Goal: Task Accomplishment & Management: Complete application form

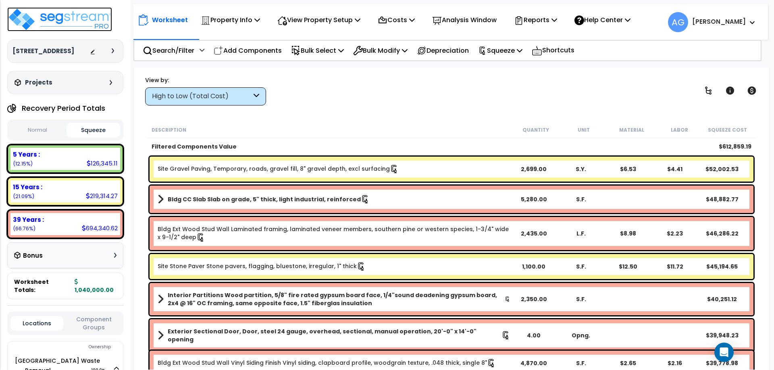
click at [35, 19] on img at bounding box center [59, 19] width 105 height 24
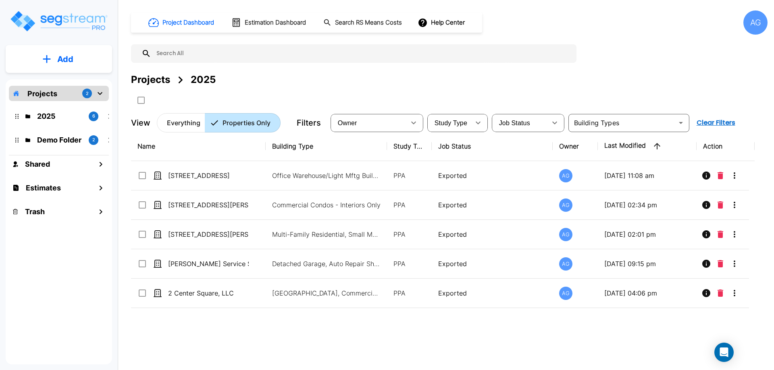
click at [70, 65] on p "Add" at bounding box center [65, 59] width 16 height 12
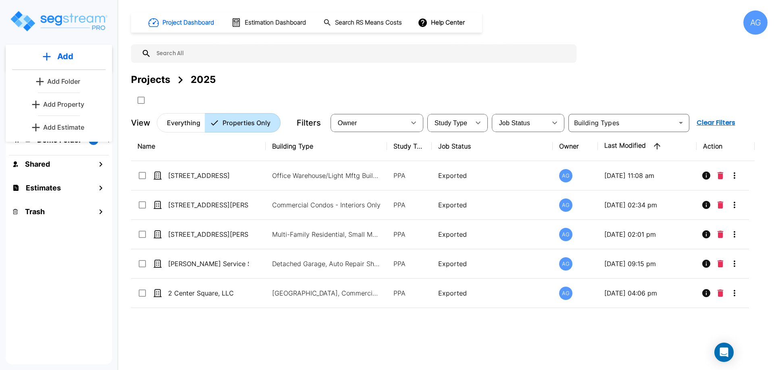
click at [58, 127] on p "Add Estimate" at bounding box center [63, 127] width 41 height 10
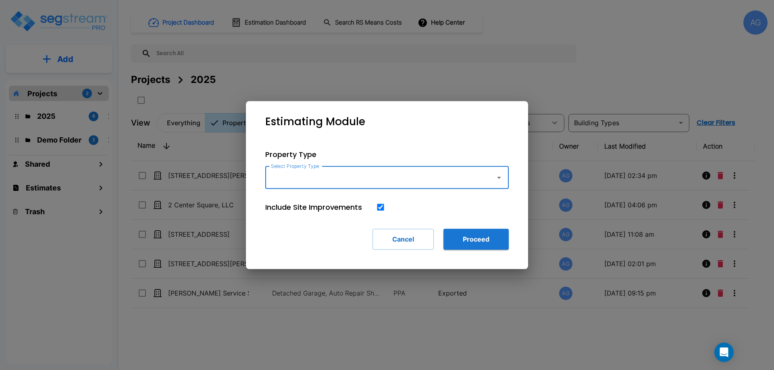
click at [293, 181] on div "Select Property Type Select Property Type" at bounding box center [386, 177] width 243 height 23
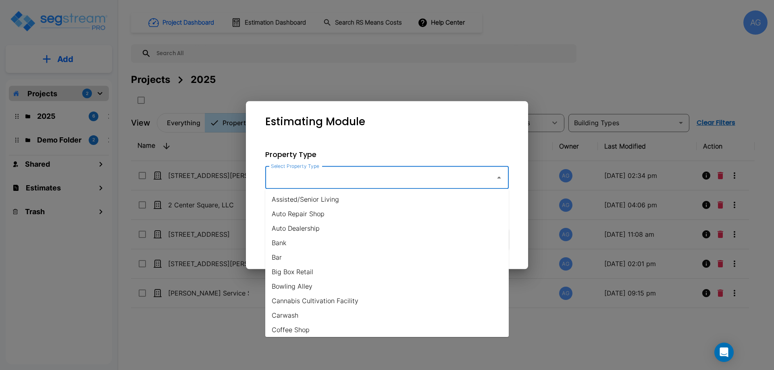
click at [293, 181] on input "Select Property Type" at bounding box center [378, 177] width 219 height 15
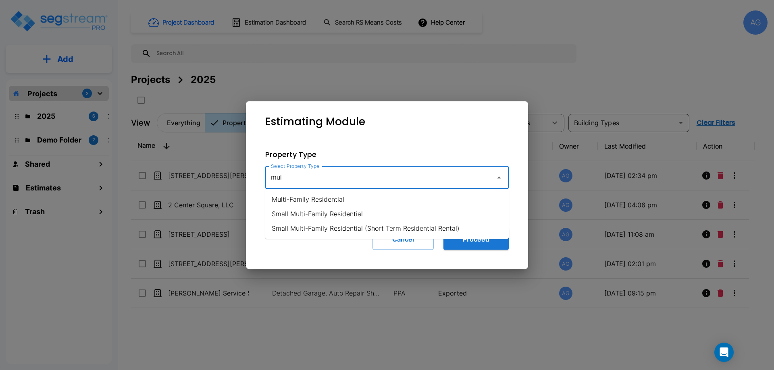
click at [300, 185] on div "mul Select Property Type" at bounding box center [386, 177] width 243 height 23
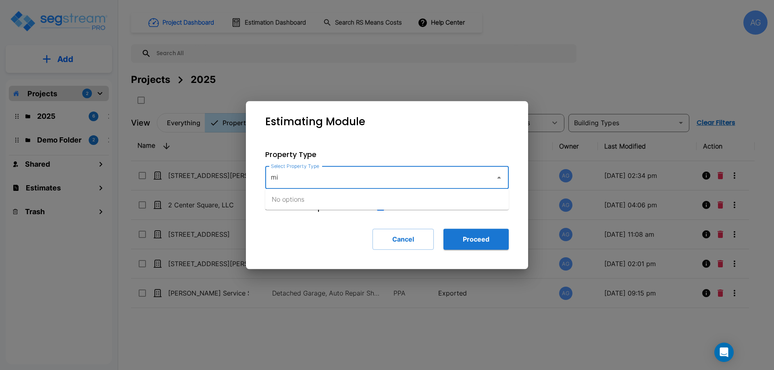
type input "m"
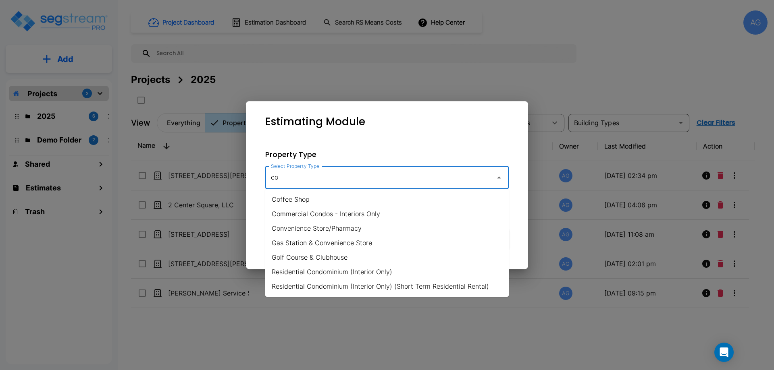
type input "c"
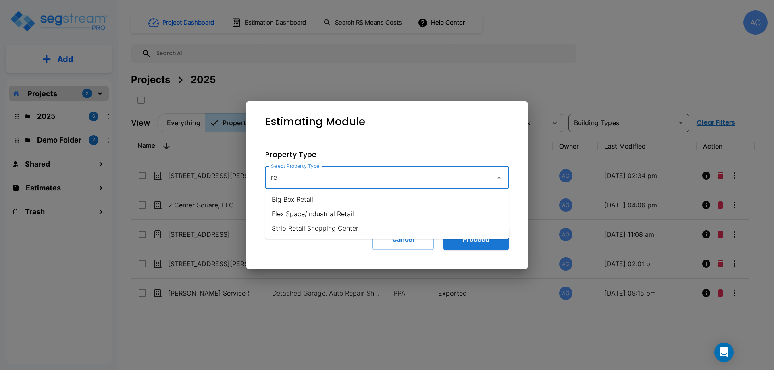
type input "r"
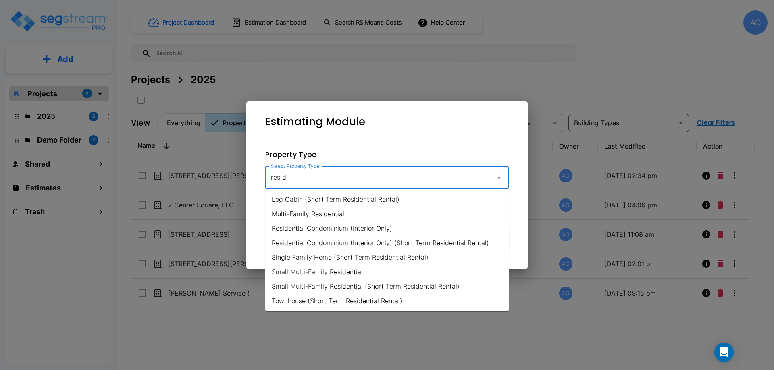
click at [300, 213] on li "Multi-Family Residential" at bounding box center [386, 214] width 243 height 15
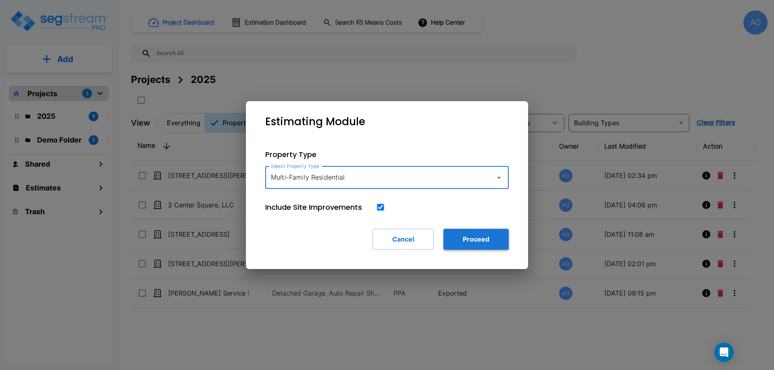
type input "Multi-Family Residential"
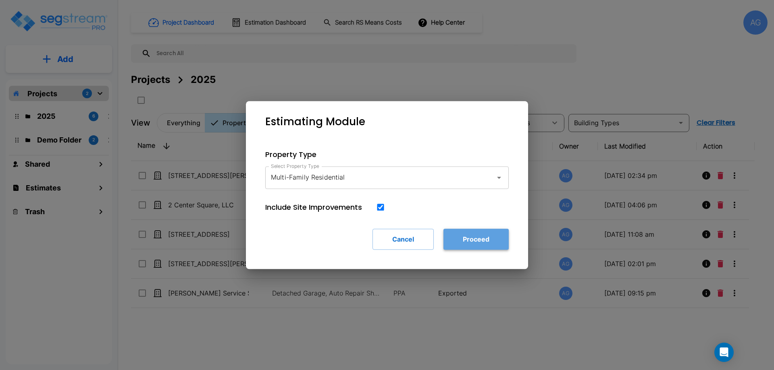
click at [472, 236] on button "Proceed" at bounding box center [475, 239] width 65 height 21
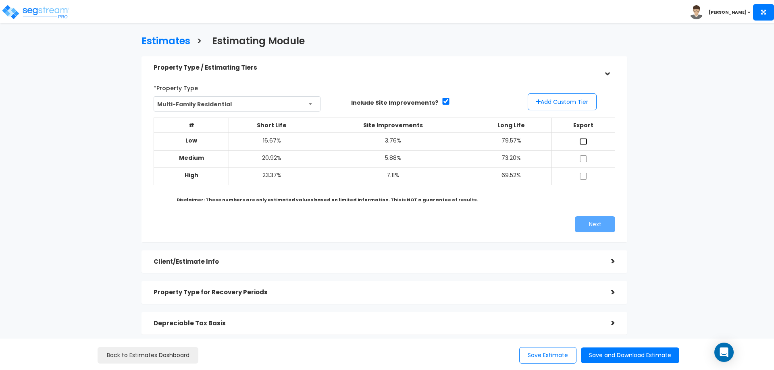
click at [585, 138] on input "checkbox" at bounding box center [583, 141] width 8 height 7
checkbox input "true"
click at [584, 160] on input "checkbox" at bounding box center [583, 159] width 8 height 7
checkbox input "true"
click at [584, 175] on input "checkbox" at bounding box center [583, 176] width 8 height 7
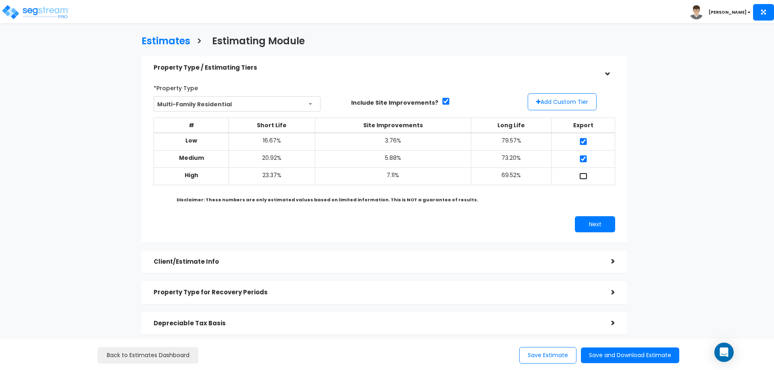
checkbox input "true"
click at [595, 220] on button "Next" at bounding box center [595, 224] width 40 height 16
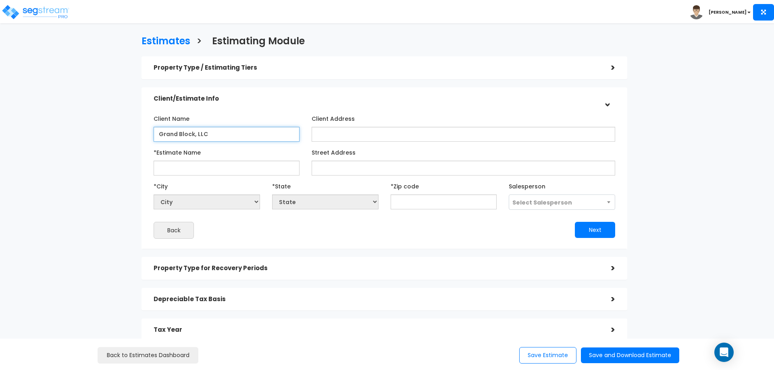
type input "Grand Block, LLC"
type input "63-71 S. Pleasant St."
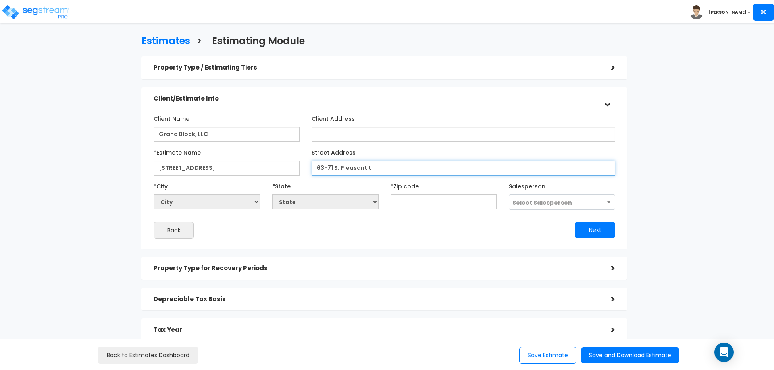
type input "63-71 S. Pleasant t."
select select "National Average"
type input "63-71 S. Pleasant St."
type input "010"
select select "MA"
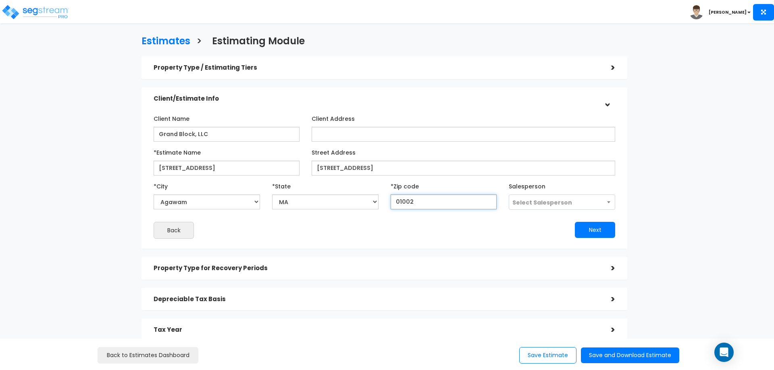
type input "01002"
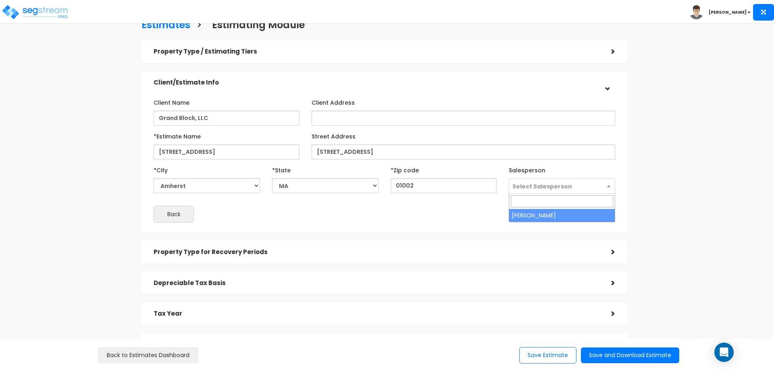
click at [551, 183] on span "Select Salesperson" at bounding box center [542, 187] width 60 height 8
select select "241"
click at [585, 216] on button "Next" at bounding box center [595, 214] width 40 height 16
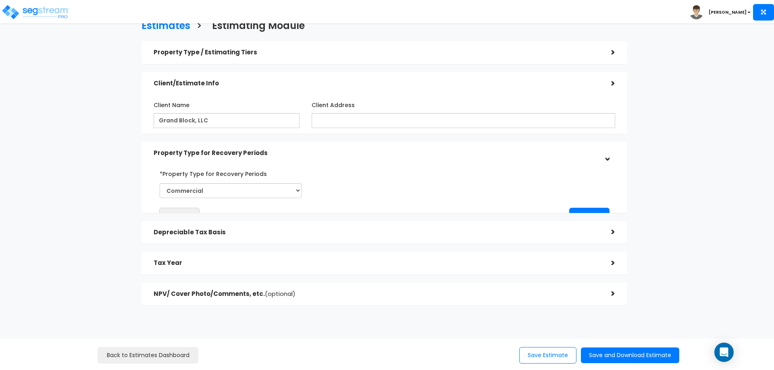
scroll to position [14, 0]
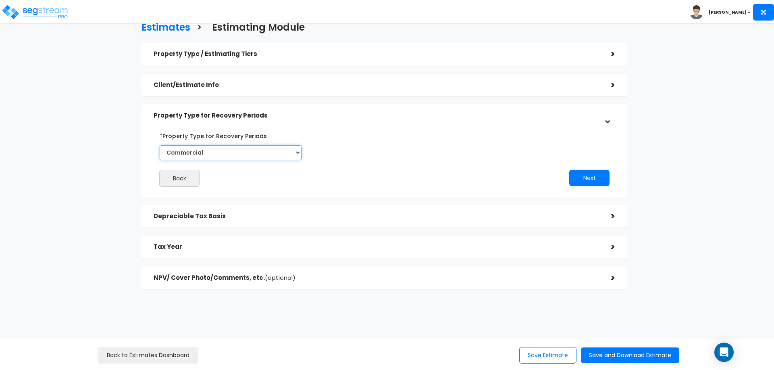
click at [301, 154] on select "Commercial Residential" at bounding box center [231, 152] width 142 height 15
click at [578, 183] on button "Next" at bounding box center [589, 178] width 40 height 16
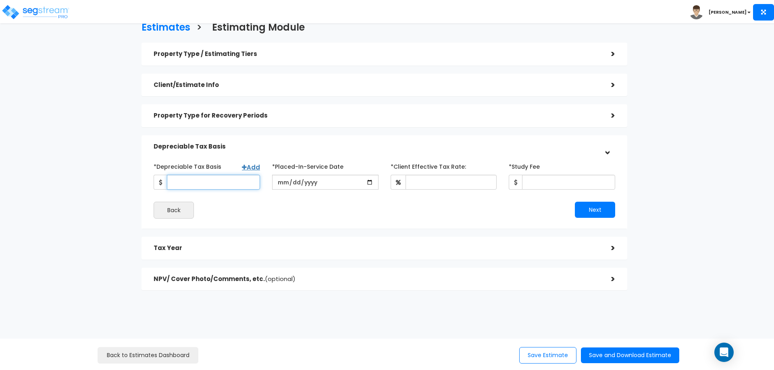
click at [221, 181] on input "*Depreciable Tax Basis" at bounding box center [213, 182] width 93 height 15
type input "2,550,000"
type input "2520-02-21"
type input "2025-02-21"
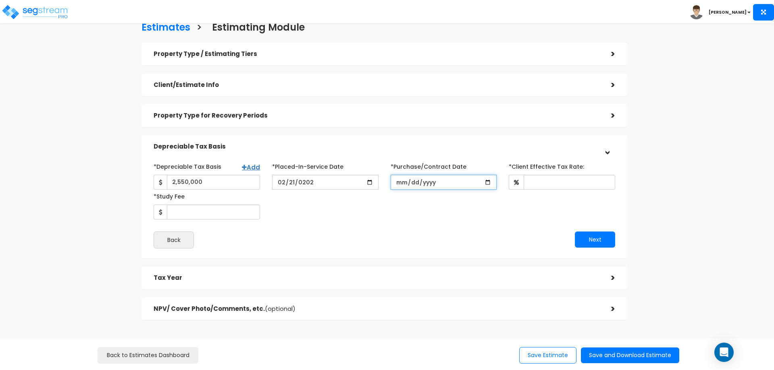
type input "0001-02-22"
type input "2025-02-21"
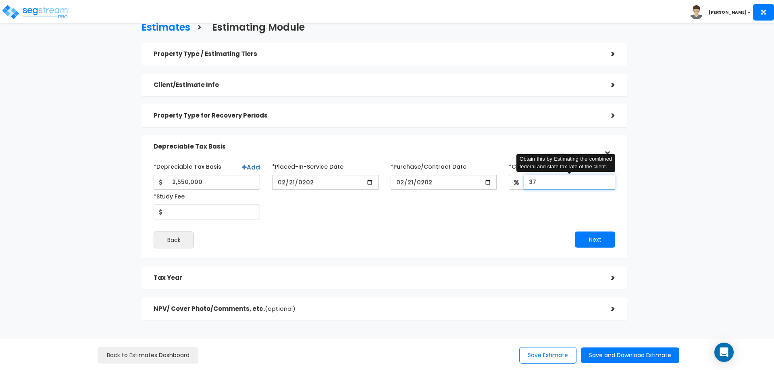
type input "37"
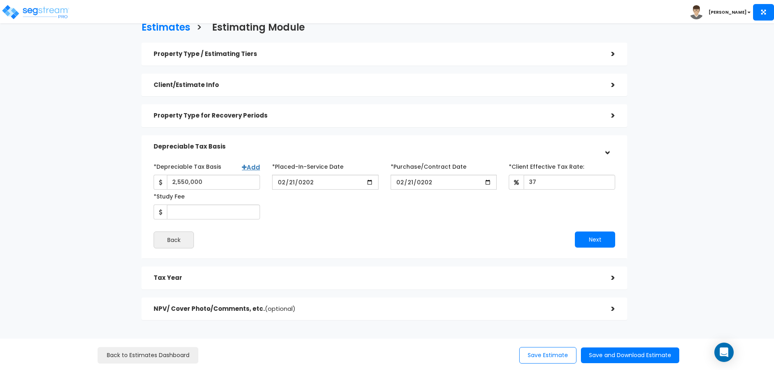
click at [126, 149] on div "Estimates > Estimating Module Property Type / Estimating Tiers > *Property Type…" at bounding box center [384, 174] width 635 height 456
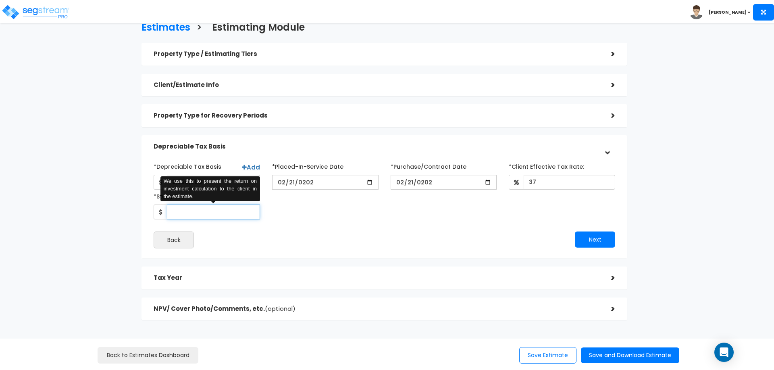
click at [195, 207] on input "*Study Fee" at bounding box center [213, 212] width 93 height 15
click at [193, 210] on input "7,000" at bounding box center [213, 212] width 93 height 15
type input "6,500"
click at [237, 213] on input "6,500" at bounding box center [213, 212] width 93 height 15
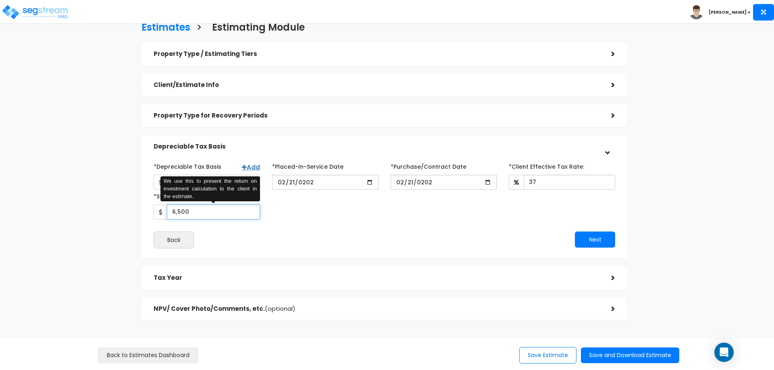
click at [237, 213] on input "6,500" at bounding box center [213, 212] width 93 height 15
type input "7,000"
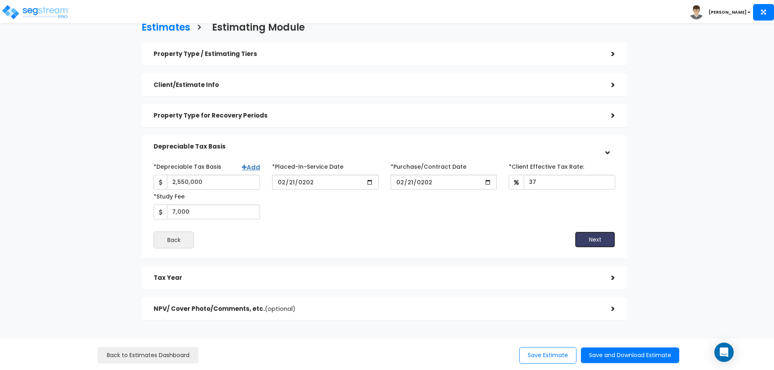
click at [579, 241] on button "Next" at bounding box center [595, 240] width 40 height 16
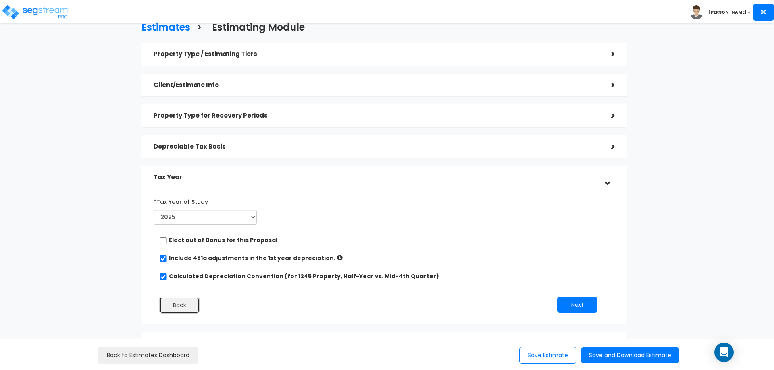
click at [186, 300] on button "Back" at bounding box center [179, 305] width 40 height 17
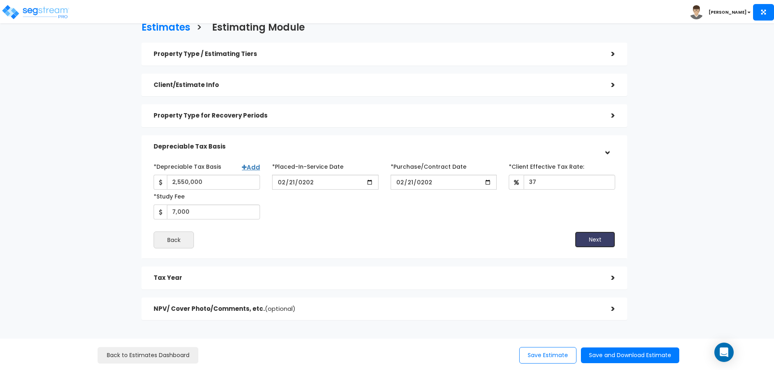
click at [595, 243] on button "Next" at bounding box center [595, 240] width 40 height 16
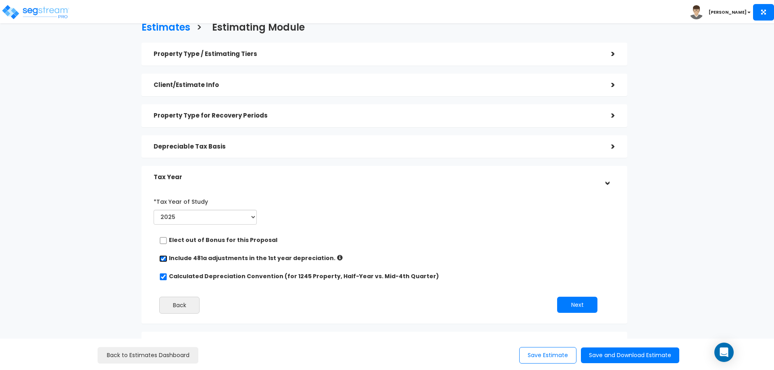
click at [164, 259] on input "checkbox" at bounding box center [163, 258] width 8 height 7
checkbox input "false"
click at [579, 307] on button "Next" at bounding box center [577, 305] width 40 height 16
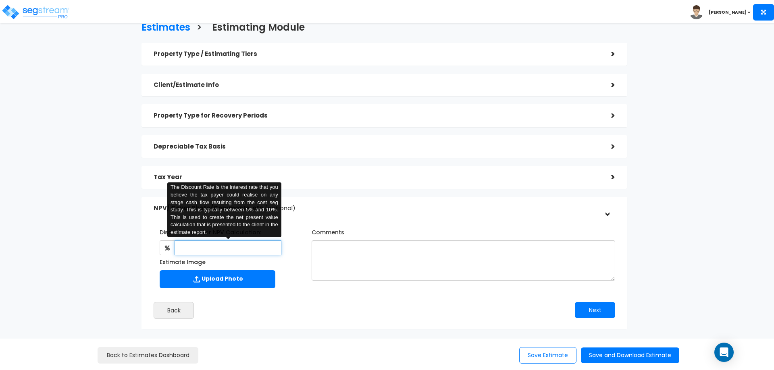
click at [214, 250] on input "text" at bounding box center [227, 248] width 106 height 15
type input "8"
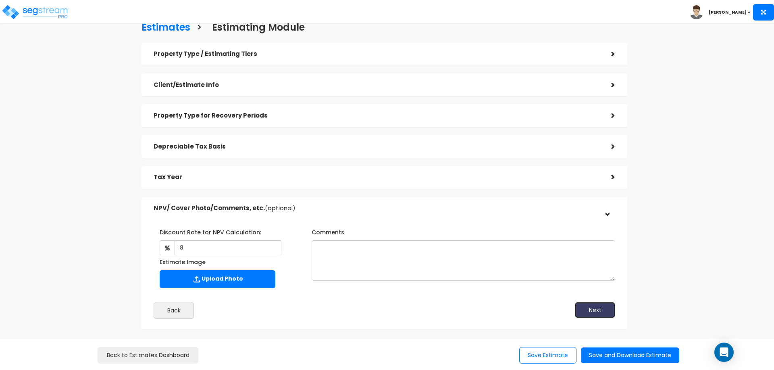
click at [588, 310] on button "Next" at bounding box center [595, 310] width 40 height 16
click at [616, 353] on button "Save and Download Estimate" at bounding box center [630, 356] width 98 height 16
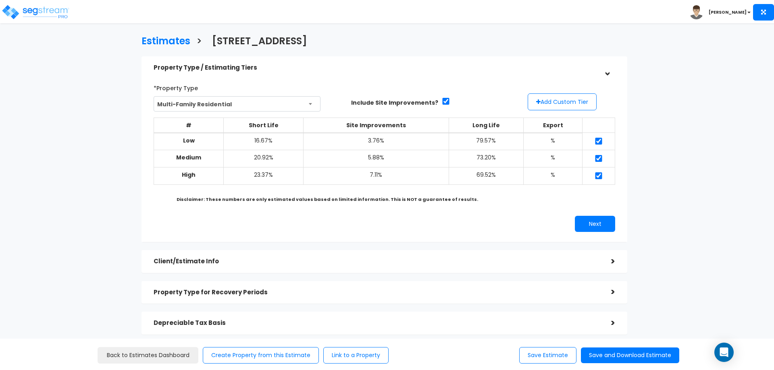
scroll to position [107, 0]
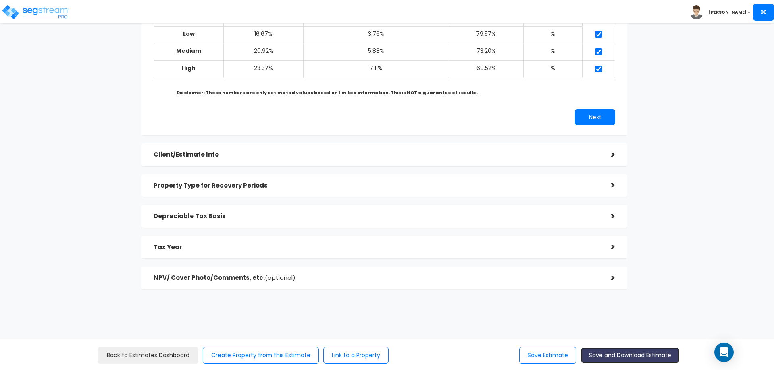
click at [630, 350] on button "Save and Download Estimate" at bounding box center [630, 356] width 98 height 16
click at [602, 222] on div ">" at bounding box center [607, 216] width 16 height 12
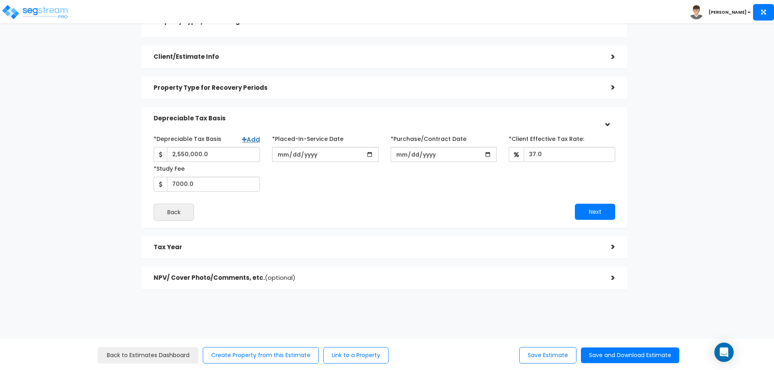
scroll to position [45, 0]
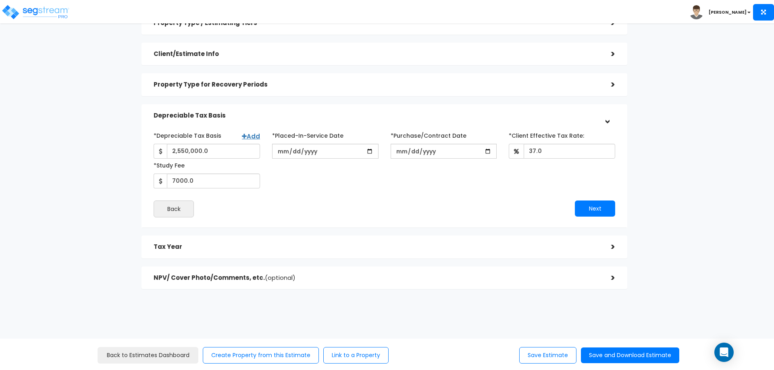
click at [416, 187] on div "*Depreciable Tax Basis Add 2,550,000.0 *Placed-In-Service Date 2025-02-21 *Purc…" at bounding box center [383, 159] width 473 height 60
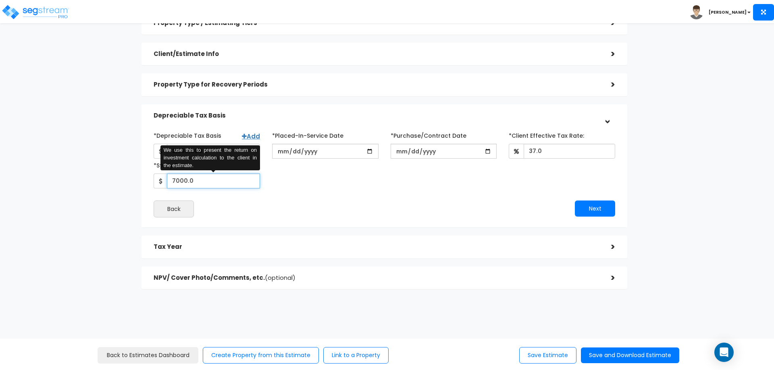
click at [229, 185] on input "7000.0" at bounding box center [213, 181] width 93 height 15
type input "7,500"
click at [196, 178] on input "7,500" at bounding box center [213, 181] width 93 height 15
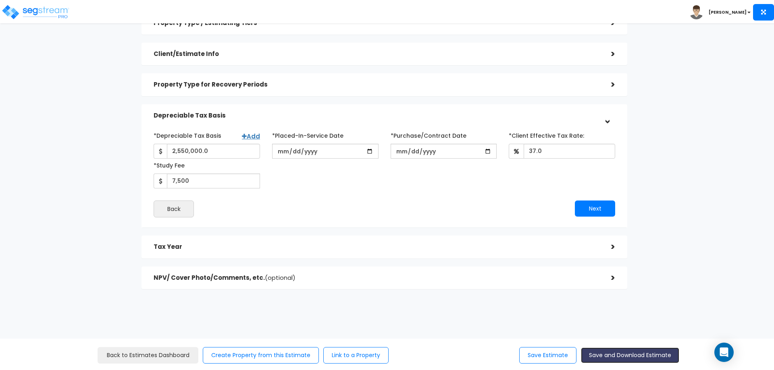
click at [622, 358] on button "Save and Download Estimate" at bounding box center [630, 356] width 98 height 16
